Goal: Communication & Community: Answer question/provide support

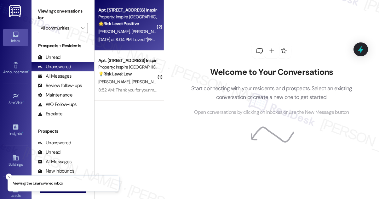
click at [132, 39] on div "[DATE] at 8:04 PM: Loved “[PERSON_NAME] (Inspire [GEOGRAPHIC_DATA]): You're wel…" at bounding box center [206, 40] width 216 height 6
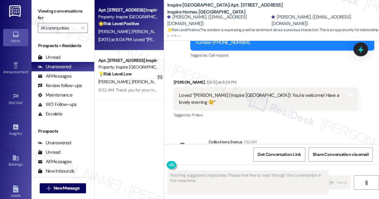
scroll to position [1815, 0]
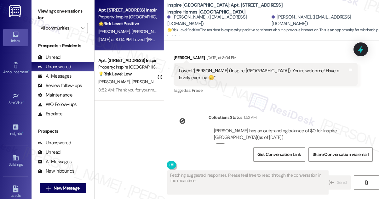
click at [271, 68] on div "Loved “[PERSON_NAME] (Inspire [GEOGRAPHIC_DATA]): You're welcome! Have a lovely…" at bounding box center [263, 75] width 168 height 14
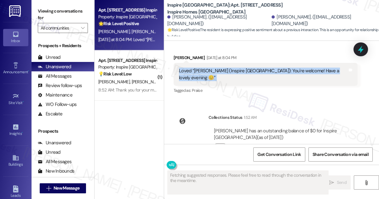
click at [271, 68] on div "Loved “[PERSON_NAME] (Inspire [GEOGRAPHIC_DATA]): You're welcome! Have a lovely…" at bounding box center [263, 75] width 168 height 14
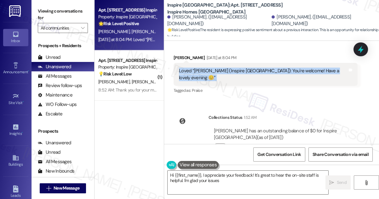
scroll to position [1787, 0]
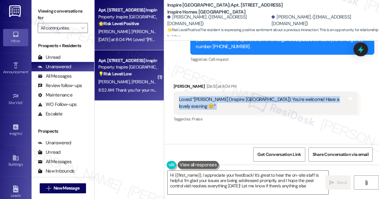
type textarea "Hi {{first_name}}, I appreciate your feedback! It's great to hear the on-site s…"
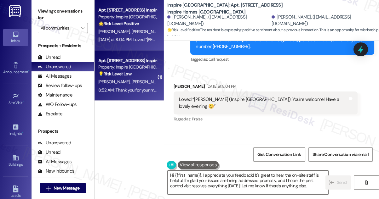
click at [136, 87] on div "8:52 AM: Thank you for your message. Our offices are currently closed, but we w…" at bounding box center [282, 90] width 369 height 6
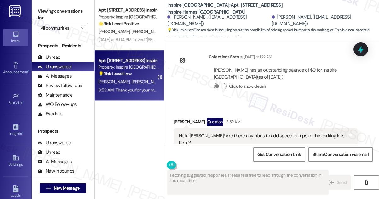
scroll to position [883, 0]
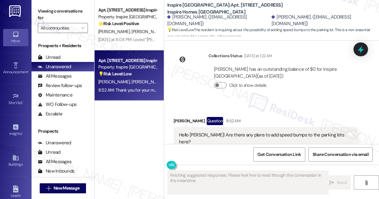
click at [238, 132] on div "Hello [PERSON_NAME]! Are there any plans to add speed bumps to the parking lots…" at bounding box center [263, 139] width 168 height 14
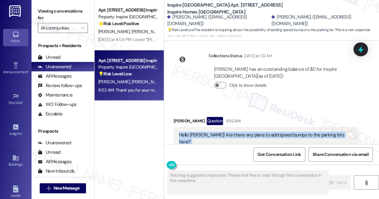
click at [238, 132] on div "Hello [PERSON_NAME]! Are there any plans to add speed bumps to the parking lots…" at bounding box center [263, 139] width 168 height 14
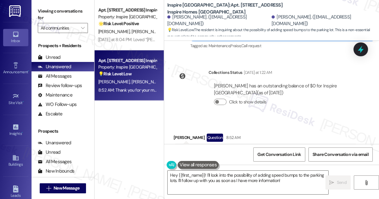
scroll to position [911, 0]
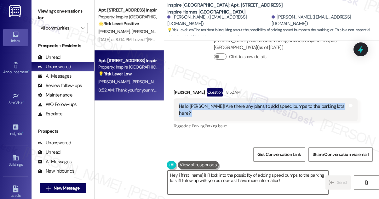
click at [295, 103] on div "Hello [PERSON_NAME]! Are there any plans to add speed bumps to the parking lots…" at bounding box center [263, 110] width 168 height 14
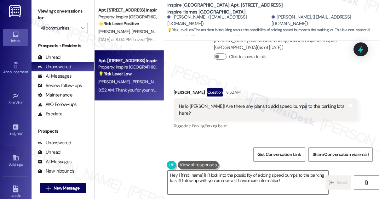
click at [295, 103] on div "Hello [PERSON_NAME]! Are there any plans to add speed bumps to the parking lots…" at bounding box center [263, 110] width 168 height 14
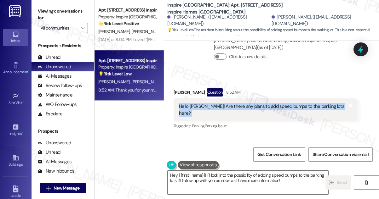
click at [295, 103] on div "Hello [PERSON_NAME]! Are there any plans to add speed bumps to the parking lots…" at bounding box center [263, 110] width 168 height 14
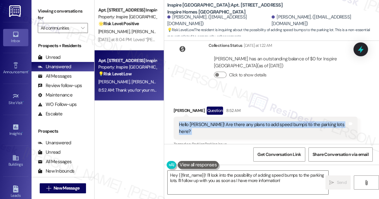
scroll to position [892, 0]
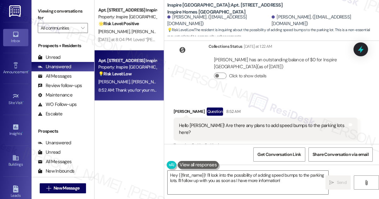
click at [178, 108] on div "[PERSON_NAME] Question 8:52 AM" at bounding box center [265, 113] width 184 height 10
copy div "[PERSON_NAME]"
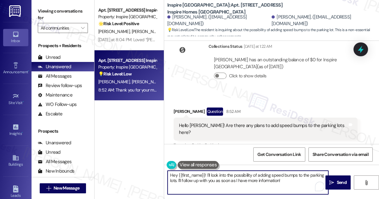
drag, startPoint x: 178, startPoint y: 173, endPoint x: 205, endPoint y: 168, distance: 27.2
click at [205, 171] on div "Hey {{first_name}}! I'll look into the possibility of adding speed bumps to the…" at bounding box center [244, 183] width 161 height 24
paste textarea "[PERSON_NAME]"
click at [174, 174] on textarea "Hey [PERSON_NAME] ! I'll look into the possibility of adding speed bumps to the…" at bounding box center [247, 183] width 160 height 24
drag, startPoint x: 176, startPoint y: 173, endPoint x: 172, endPoint y: 172, distance: 4.5
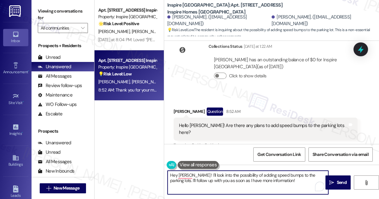
click at [172, 172] on textarea "Hey [PERSON_NAME] ! I'll look into the possibility of adding speed bumps to the…" at bounding box center [247, 183] width 160 height 24
click at [312, 175] on textarea "Hi [PERSON_NAME]! I'll look into the possibility of adding speed bumps to the p…" at bounding box center [247, 183] width 160 height 24
drag, startPoint x: 191, startPoint y: 175, endPoint x: 229, endPoint y: 172, distance: 37.8
click at [229, 172] on textarea "Hi [PERSON_NAME]! I'll look into the possibility of adding speed bumps to the p…" at bounding box center [247, 183] width 160 height 24
click at [217, 174] on textarea "Hi [PERSON_NAME]! I'll look into the possibility of adding speed bumps to the p…" at bounding box center [247, 183] width 160 height 24
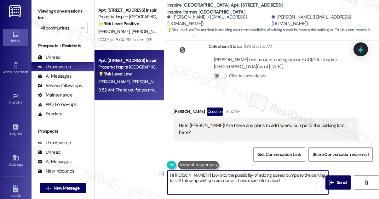
drag, startPoint x: 214, startPoint y: 175, endPoint x: 191, endPoint y: 172, distance: 22.5
click at [191, 172] on textarea "Hi [PERSON_NAME]! I'll look into the possibility of adding speed bumps to the p…" at bounding box center [247, 183] width 160 height 24
click at [213, 180] on textarea "Hi [PERSON_NAME]! I'll need to check with the team about the possibility of add…" at bounding box center [247, 183] width 160 height 24
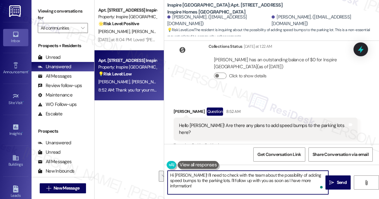
click at [282, 181] on textarea "Hi [PERSON_NAME]! I'll need to check with the team about the possibility of add…" at bounding box center [247, 183] width 160 height 24
click at [322, 180] on textarea "Hi [PERSON_NAME]! I'll need to check with the team about the possibility of add…" at bounding box center [247, 183] width 160 height 24
type textarea "Hi [PERSON_NAME]! I'll need to check with the team about the possibility of add…"
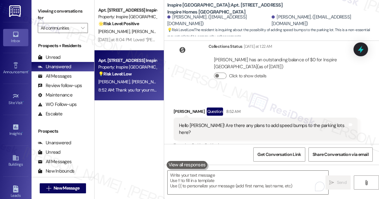
click at [53, 19] on label "Viewing conversations for" at bounding box center [63, 14] width 50 height 17
click at [56, 6] on label "Viewing conversations for" at bounding box center [63, 14] width 50 height 17
click at [233, 182] on textarea "To enrich screen reader interactions, please activate Accessibility in Grammarl…" at bounding box center [247, 183] width 160 height 24
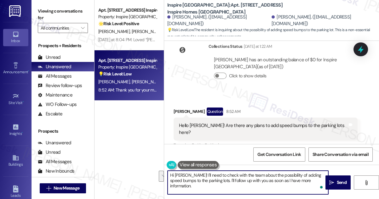
click at [184, 108] on div "[PERSON_NAME] Question 8:52 AM" at bounding box center [265, 113] width 184 height 10
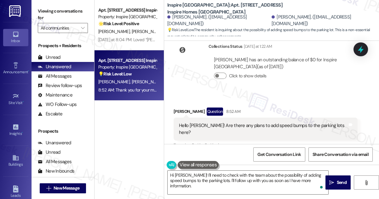
click at [227, 118] on div "Hello [PERSON_NAME]! Are there any plans to add speed bumps to the parking lots…" at bounding box center [265, 129] width 184 height 23
click at [253, 122] on div "Hello [PERSON_NAME]! Are there any plans to add speed bumps to the parking lots…" at bounding box center [263, 129] width 168 height 14
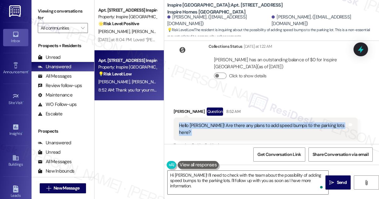
click at [253, 122] on div "Hello [PERSON_NAME]! Are there any plans to add speed bumps to the parking lots…" at bounding box center [263, 129] width 168 height 14
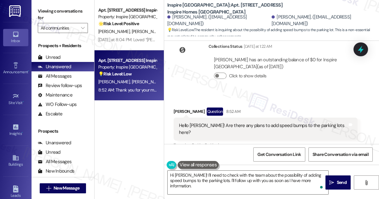
click at [293, 93] on div "Received via SMS [PERSON_NAME] Question 8:52 AM Hello [PERSON_NAME]! Are there …" at bounding box center [271, 123] width 215 height 61
drag, startPoint x: 259, startPoint y: 114, endPoint x: 294, endPoint y: 113, distance: 35.6
click at [294, 122] on div "Hello [PERSON_NAME]! Are there any plans to add speed bumps to the parking lots…" at bounding box center [263, 129] width 168 height 14
click at [305, 122] on div "Hello [PERSON_NAME]! Are there any plans to add speed bumps to the parking lots…" at bounding box center [263, 129] width 168 height 14
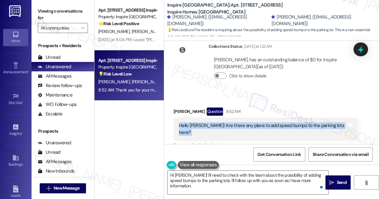
click at [305, 122] on div "Hello [PERSON_NAME]! Are there any plans to add speed bumps to the parking lots…" at bounding box center [263, 129] width 168 height 14
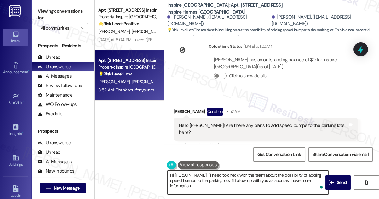
click at [230, 172] on textarea "Hi [PERSON_NAME]! I'll need to check with the team about the possibility of add…" at bounding box center [247, 183] width 160 height 24
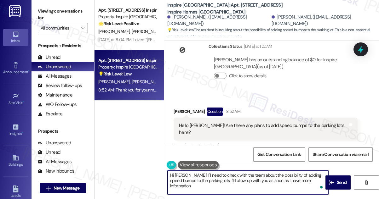
click at [230, 172] on textarea "Hi [PERSON_NAME]! I'll need to check with the team about the possibility of add…" at bounding box center [247, 183] width 160 height 24
click at [200, 180] on textarea "Hi [PERSON_NAME]! I'll need to check with the team about the possibility of add…" at bounding box center [247, 183] width 160 height 24
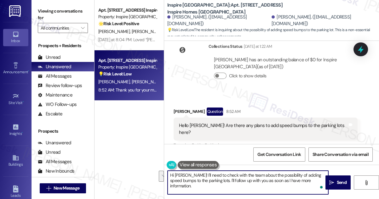
click at [279, 185] on textarea "Hi [PERSON_NAME]! I'll need to check with the team about the possibility of add…" at bounding box center [247, 183] width 160 height 24
drag, startPoint x: 221, startPoint y: 180, endPoint x: 319, endPoint y: 177, distance: 97.9
click at [319, 177] on textarea "Hi [PERSON_NAME]! I'll need to check with the team about the possibility of add…" at bounding box center [247, 183] width 160 height 24
click at [313, 178] on textarea "Hi [PERSON_NAME]! I'll need to check with the team about the possibility of add…" at bounding box center [247, 183] width 160 height 24
drag, startPoint x: 320, startPoint y: 181, endPoint x: 222, endPoint y: 181, distance: 97.9
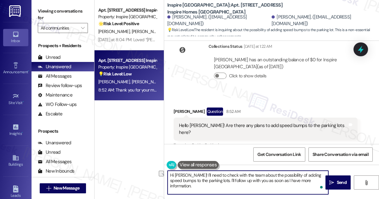
click at [222, 181] on textarea "Hi [PERSON_NAME]! I'll need to check with the team about the possibility of add…" at bounding box center [247, 183] width 160 height 24
click at [238, 174] on textarea "Hi [PERSON_NAME]! I'll need to check with the team about the possibility of add…" at bounding box center [247, 183] width 160 height 24
click at [285, 179] on textarea "Hi [PERSON_NAME]! I'll need to check with the team about the possibility of add…" at bounding box center [247, 183] width 160 height 24
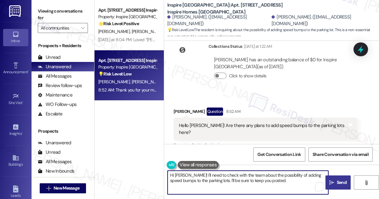
type textarea "Hi [PERSON_NAME]! I'll need to check with the team about the possibility of add…"
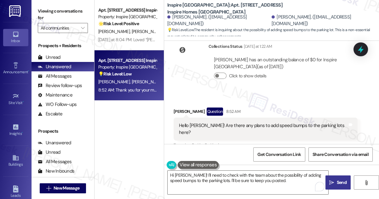
click at [331, 183] on icon "" at bounding box center [331, 182] width 5 height 5
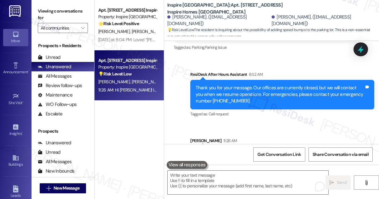
scroll to position [1000, 0]
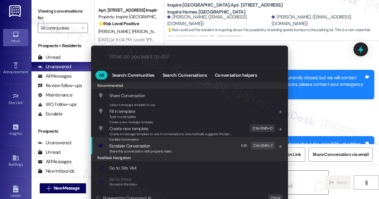
click at [143, 149] on span "Share this conversation with property team" at bounding box center [140, 151] width 62 height 4
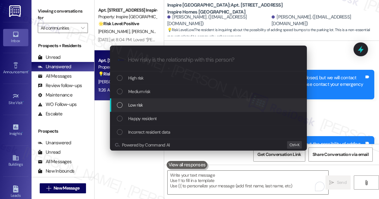
click at [141, 102] on span "Low risk" at bounding box center [135, 105] width 14 height 7
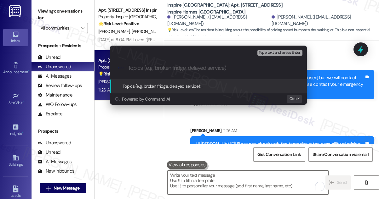
click at [334, 112] on div "Escalate Conversation Low risk Topics (e.g. broken fridge, delayed service) Any…" at bounding box center [189, 99] width 379 height 199
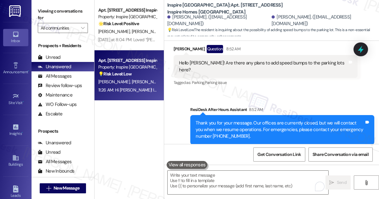
scroll to position [886, 0]
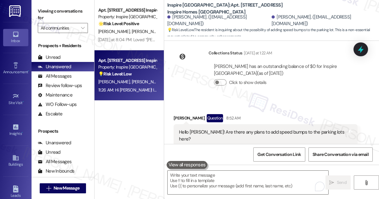
click at [241, 114] on div "[PERSON_NAME] Question 8:52 AM" at bounding box center [265, 119] width 184 height 10
click at [245, 129] on div "Hello [PERSON_NAME]! Are there any plans to add speed bumps to the parking lots…" at bounding box center [263, 136] width 168 height 14
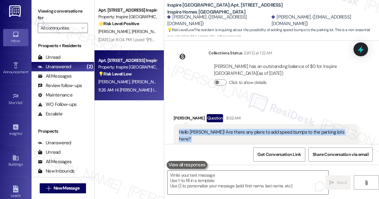
click at [245, 129] on div "Hello [PERSON_NAME]! Are there any plans to add speed bumps to the parking lots…" at bounding box center [263, 136] width 168 height 14
copy div "Hello [PERSON_NAME]! Are there any plans to add speed bumps to the parking lots…"
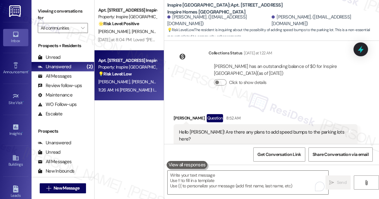
click at [48, 8] on label "Viewing conversations for" at bounding box center [63, 14] width 50 height 17
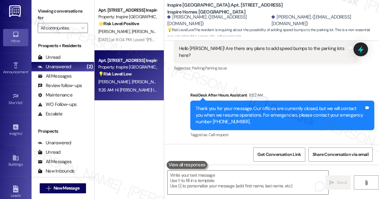
scroll to position [1000, 0]
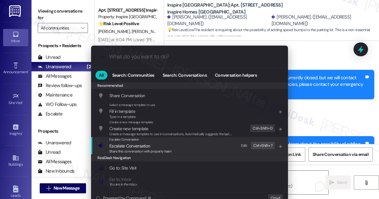
click at [198, 139] on div "Escalate Conversation Escalate Conversation Share this conversation with proper…" at bounding box center [190, 145] width 184 height 17
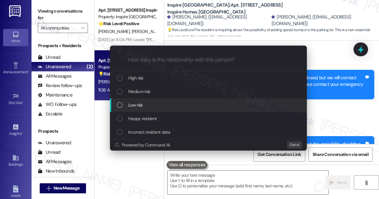
click at [142, 106] on span "Low risk" at bounding box center [135, 105] width 14 height 7
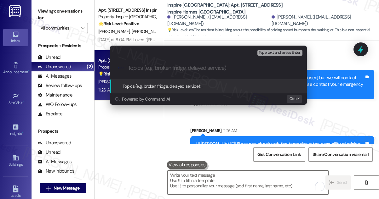
paste input "Parking Lot Speed Bump Inquiry"
type input "Parking Lot Speed Bump Inquiry"
click at [176, 70] on input "Parking Lot Speed Bump Inquiry" at bounding box center [211, 68] width 166 height 7
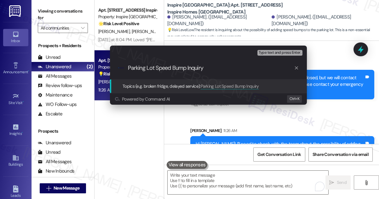
click at [211, 69] on input "Parking Lot Speed Bump Inquiry" at bounding box center [211, 68] width 166 height 7
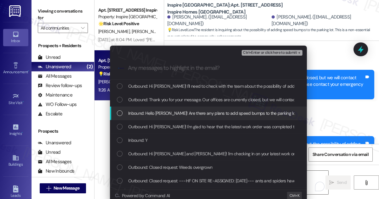
click at [193, 111] on span "Inbound: Hello [PERSON_NAME]! Are there any plans to add speed bumps to the par…" at bounding box center [218, 113] width 181 height 7
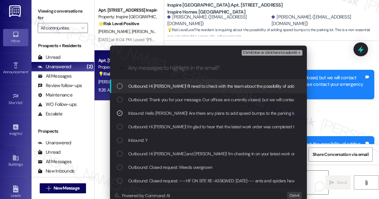
click at [257, 54] on span "Ctrl+Enter or click here to submit" at bounding box center [270, 53] width 54 height 4
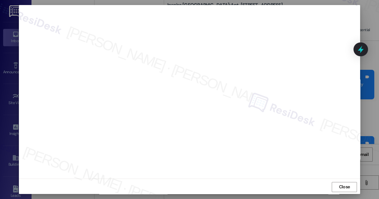
scroll to position [7, 0]
click at [348, 185] on span "Close" at bounding box center [344, 186] width 11 height 7
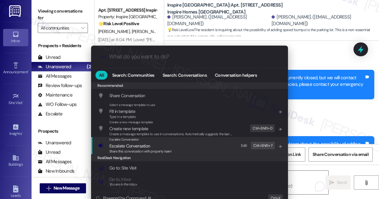
click at [164, 143] on span "Escalate Conversation" at bounding box center [140, 146] width 62 height 7
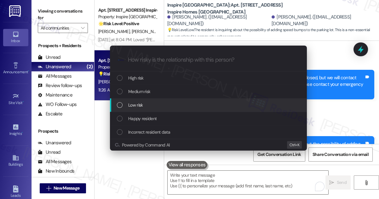
click at [153, 104] on div "Low risk" at bounding box center [209, 105] width 184 height 7
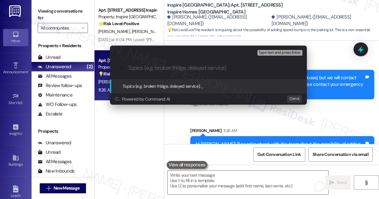
paste input "Parking Lot Speed Bump Inquiry"
type input "Parking Lot Speed Bump Inquiry"
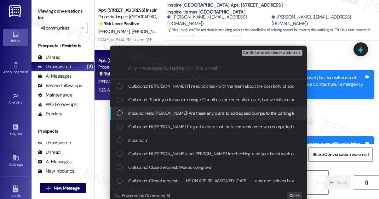
click at [155, 110] on div "Inbound: Hello [PERSON_NAME]! Are there any plans to add speed bumps to the par…" at bounding box center [208, 114] width 197 height 14
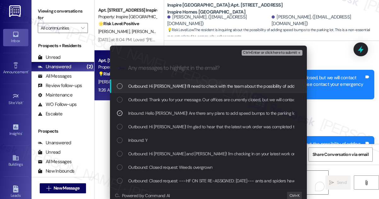
click at [258, 52] on span "Ctrl+Enter or click here to submit" at bounding box center [270, 53] width 54 height 4
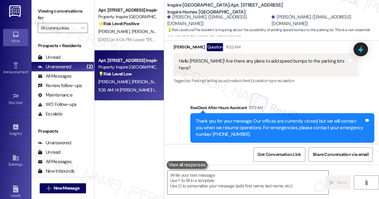
scroll to position [1010, 0]
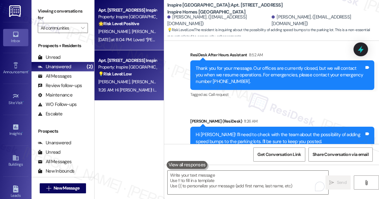
click at [133, 28] on div "[PERSON_NAME] [PERSON_NAME]" at bounding box center [127, 32] width 59 height 8
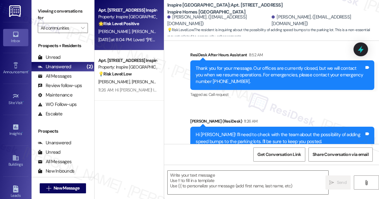
type textarea "Fetching suggested responses. Please feel free to read through the conversation…"
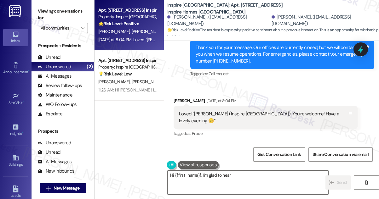
scroll to position [1779, 0]
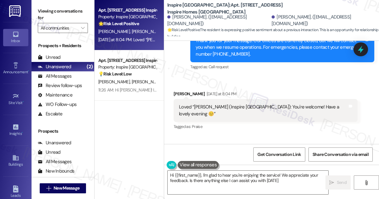
type textarea "Hi {{first_name}}, I'm glad to hear you're enjoying the service! We appreciate …"
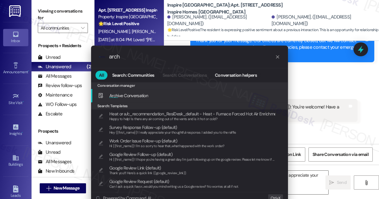
type input "arch"
click at [131, 96] on span "Arch ive Conversation" at bounding box center [128, 96] width 39 height 6
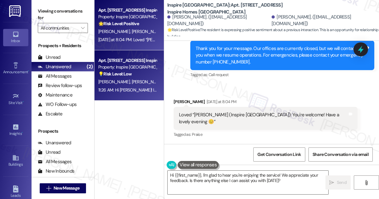
scroll to position [1815, 0]
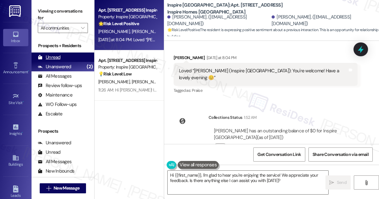
click at [58, 59] on div "Unread" at bounding box center [49, 57] width 23 height 7
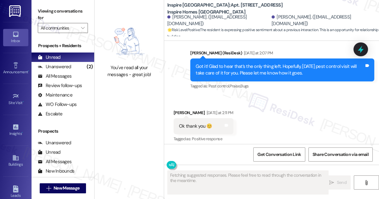
scroll to position [1702, 0]
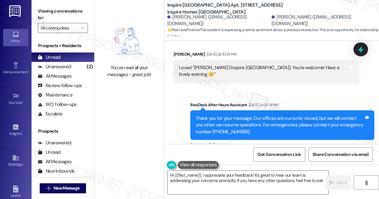
type textarea "Hi {{first_name}}, I appreciate your feedback! It's great to hear our team is a…"
